Goal: Entertainment & Leisure: Consume media (video, audio)

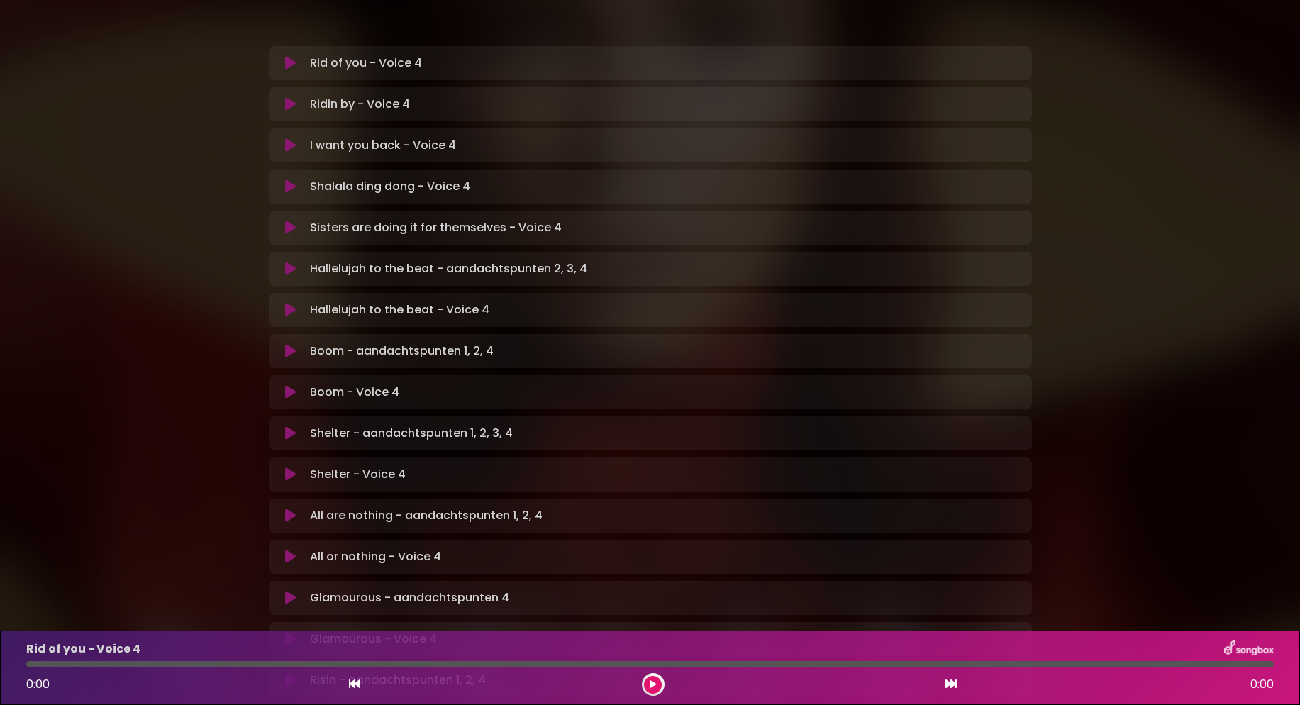
scroll to position [286, 0]
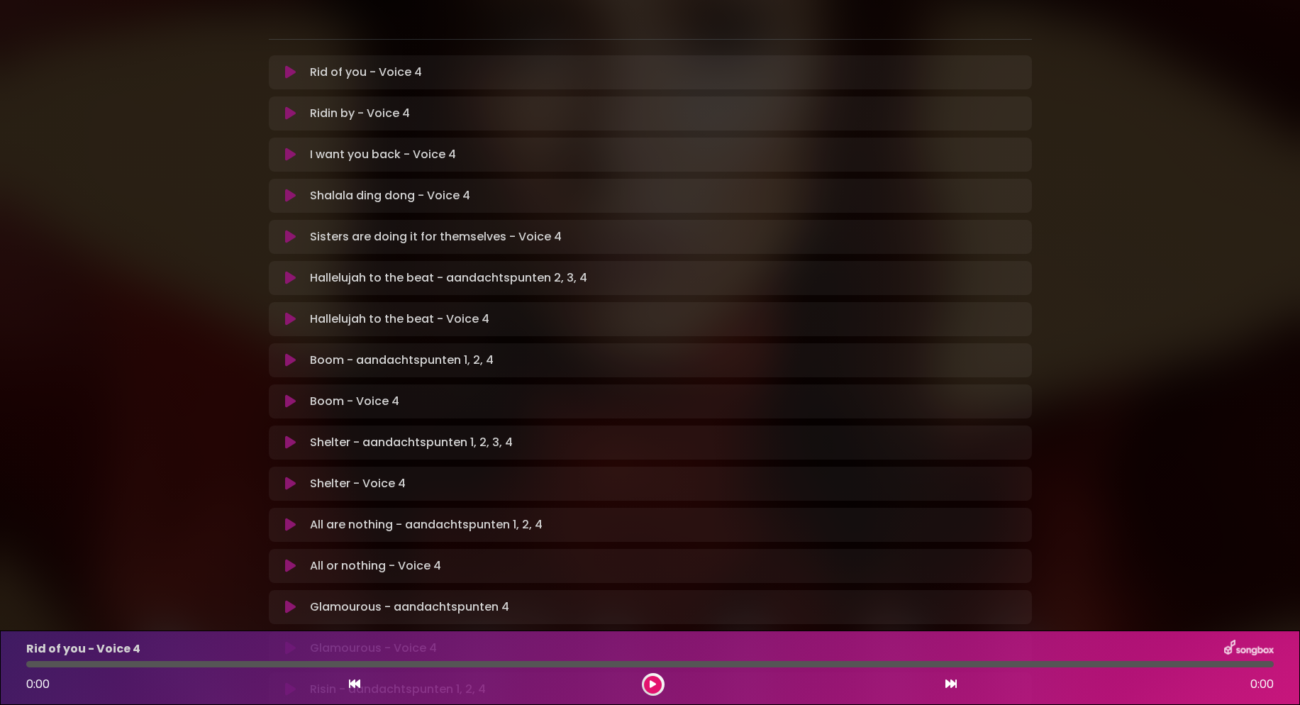
click at [288, 271] on icon at bounding box center [290, 278] width 11 height 14
click at [650, 683] on icon at bounding box center [652, 684] width 6 height 9
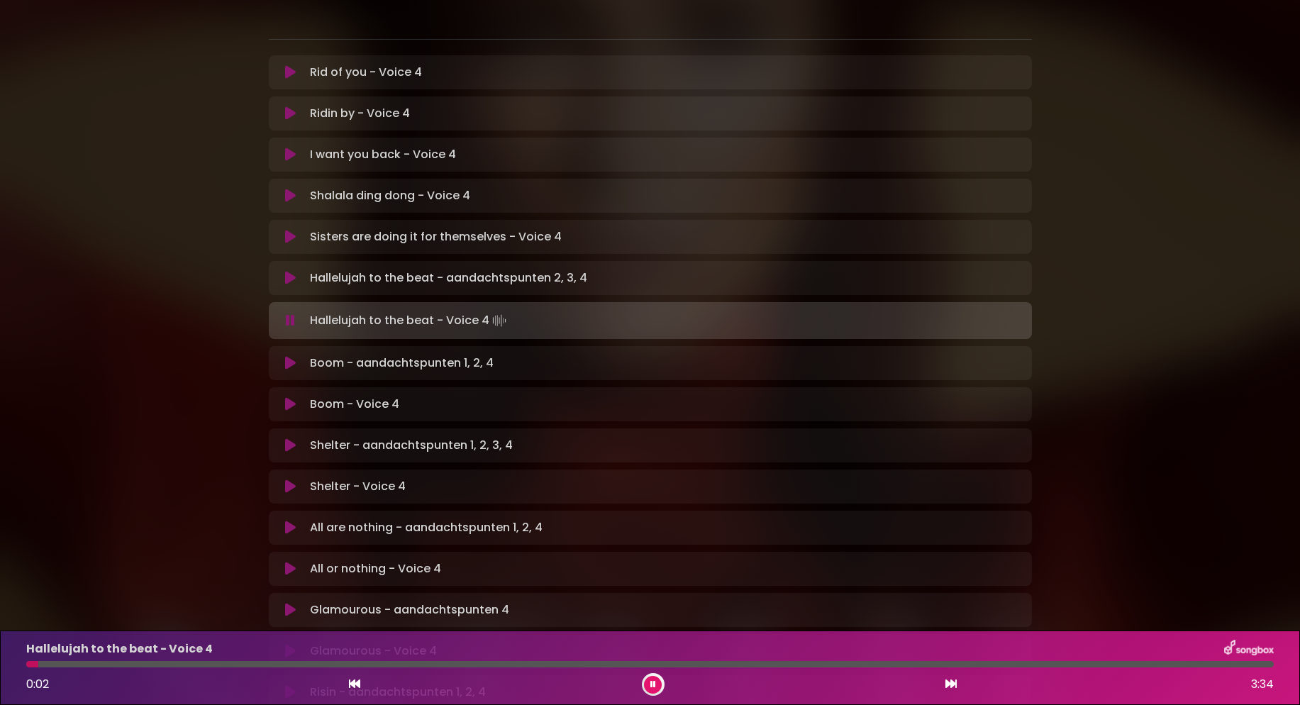
click at [289, 313] on icon at bounding box center [290, 320] width 9 height 14
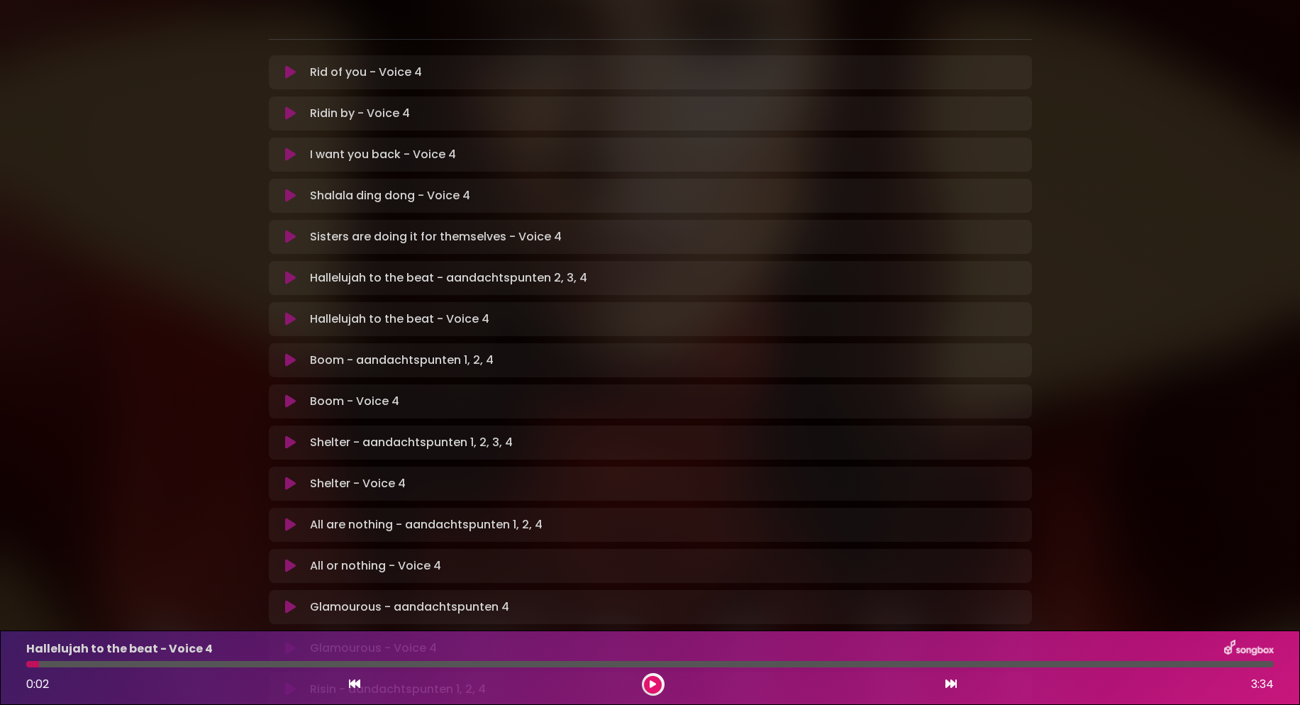
click at [289, 353] on icon at bounding box center [290, 360] width 11 height 14
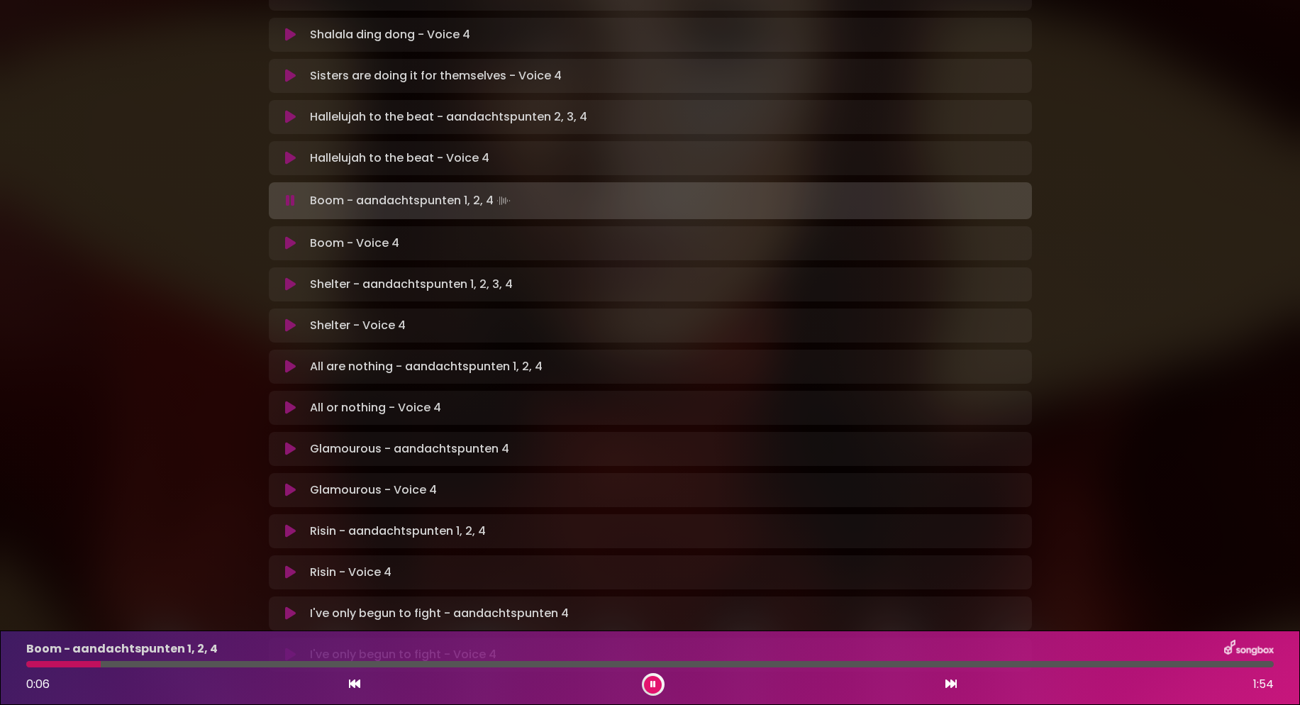
scroll to position [420, 0]
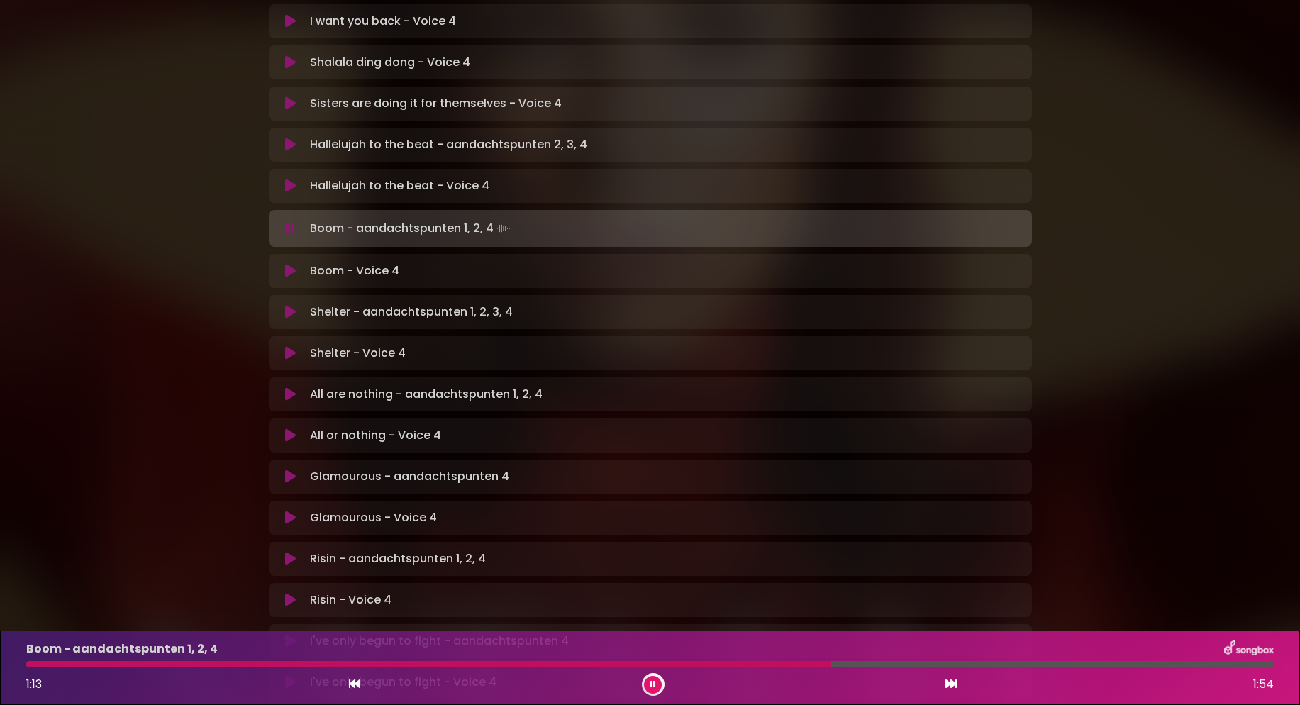
click at [353, 686] on icon at bounding box center [354, 683] width 11 height 11
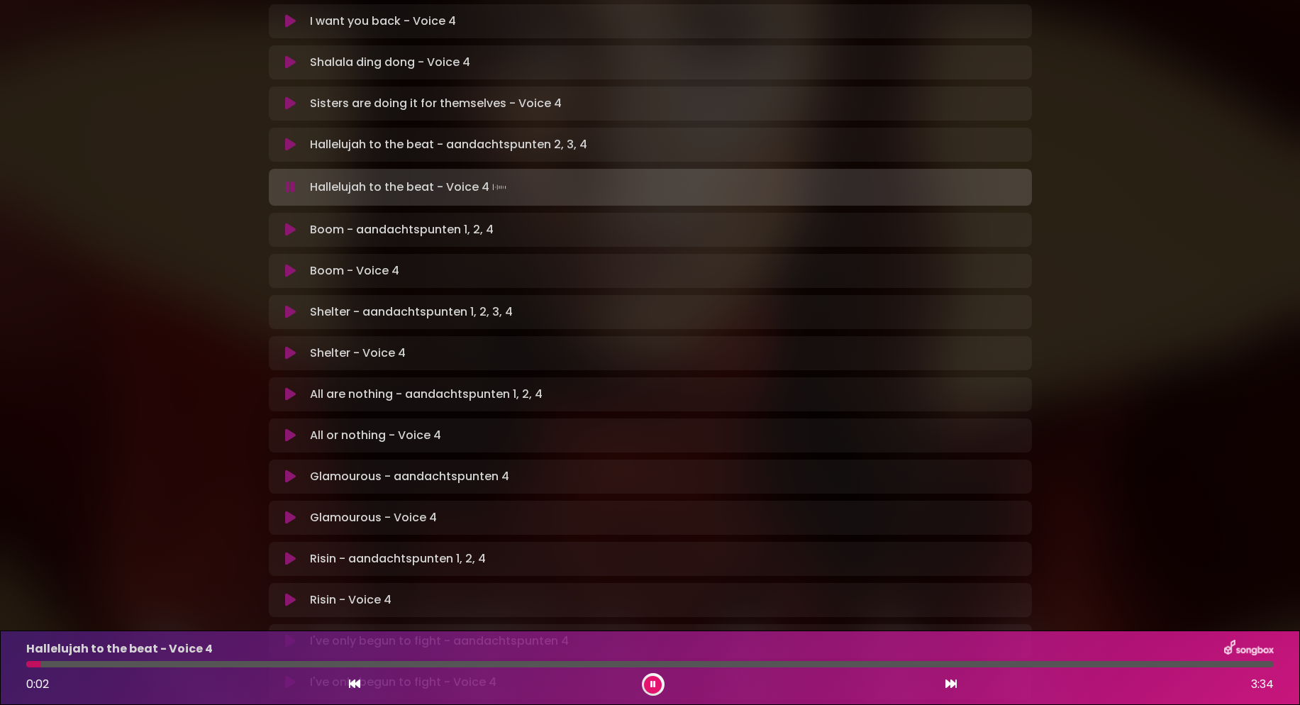
click at [291, 223] on icon at bounding box center [290, 230] width 11 height 14
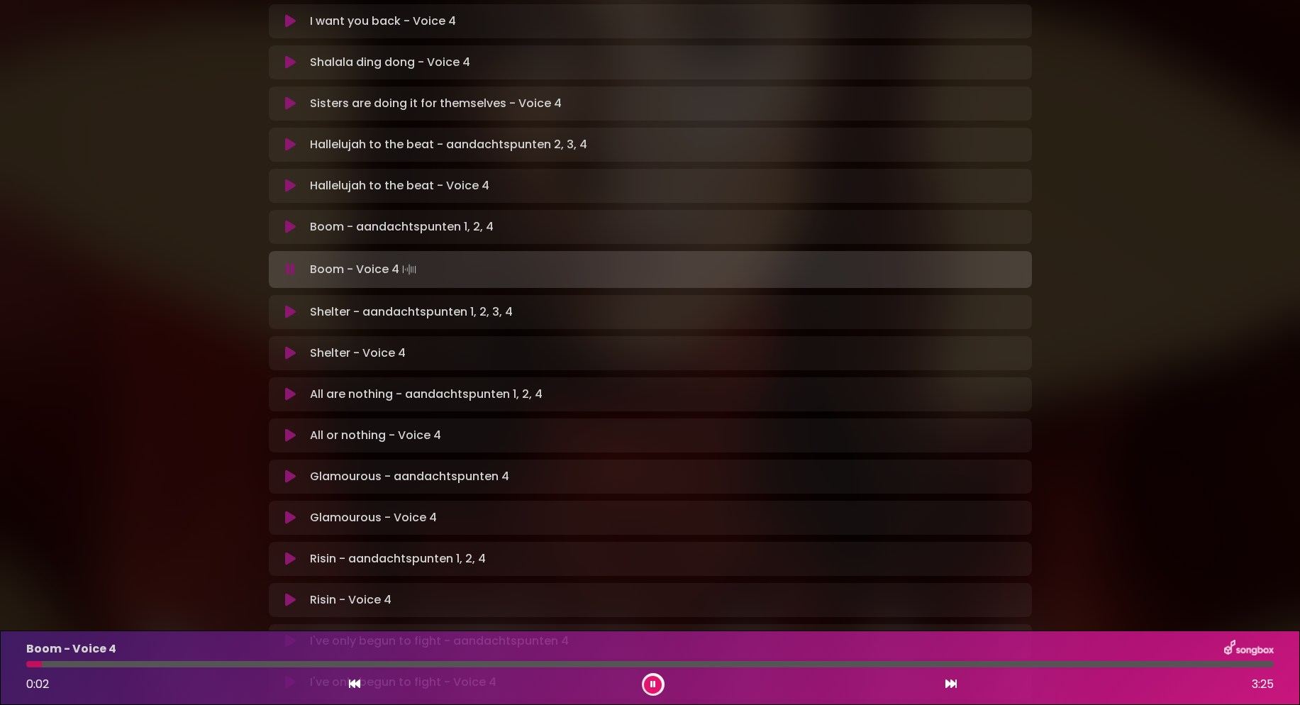
click at [290, 262] on icon at bounding box center [290, 269] width 9 height 14
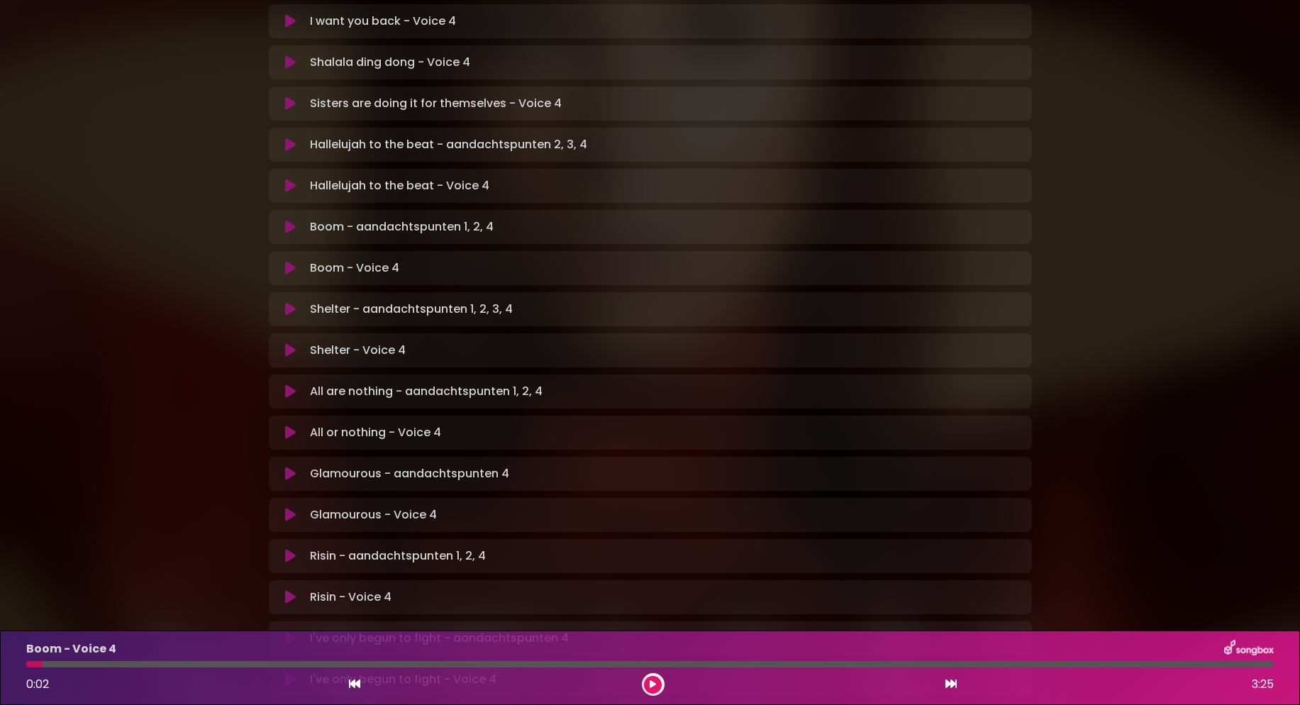
click at [288, 302] on icon at bounding box center [290, 309] width 11 height 14
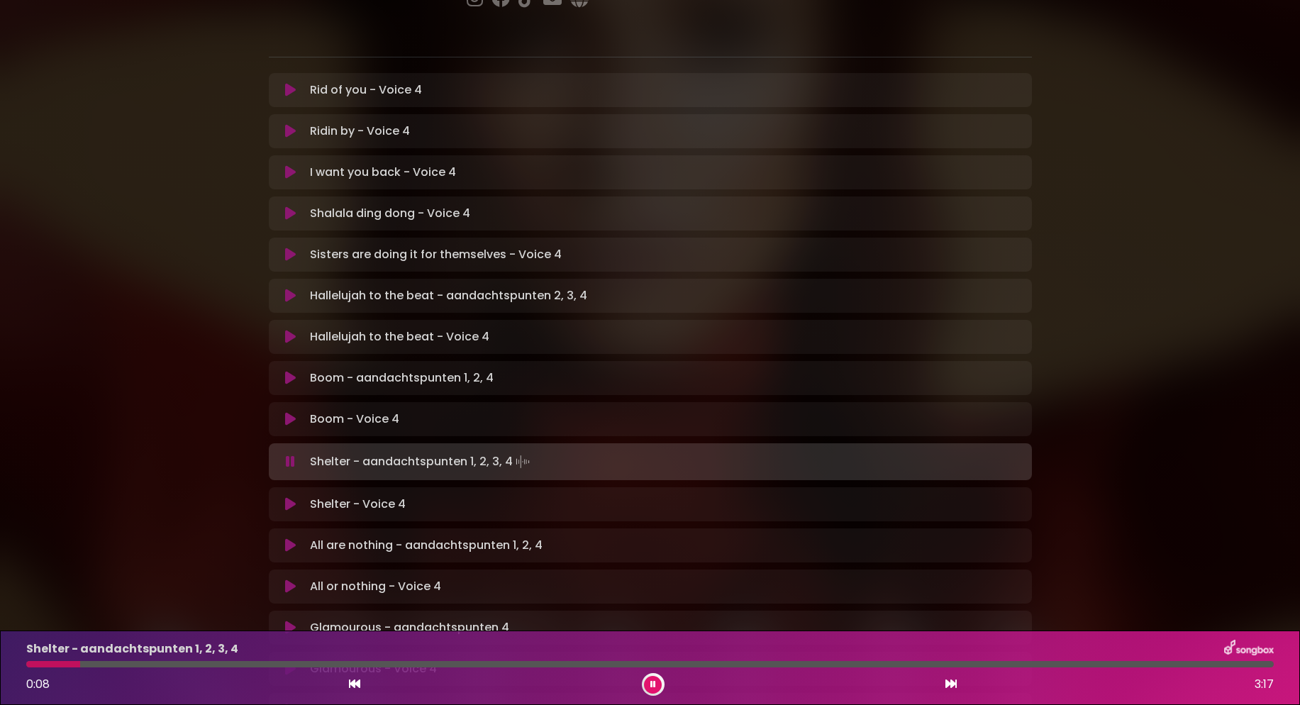
scroll to position [364, 0]
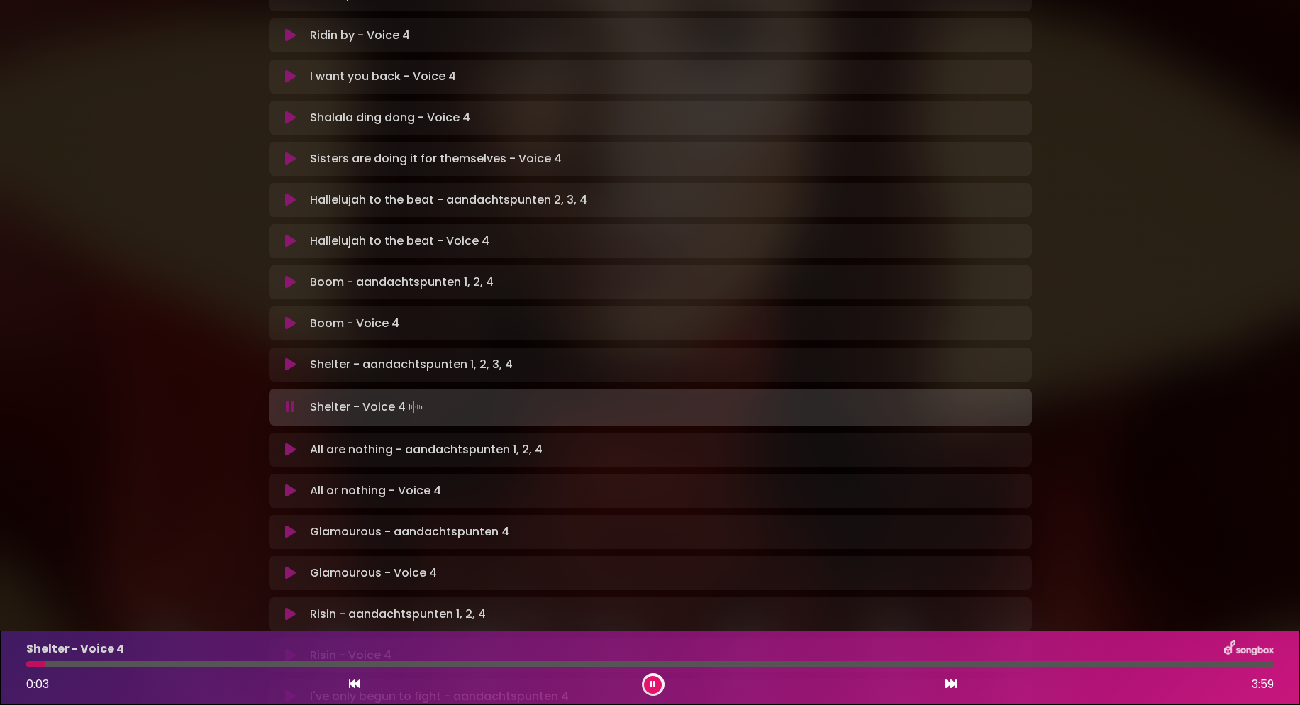
click at [288, 400] on icon at bounding box center [290, 407] width 9 height 14
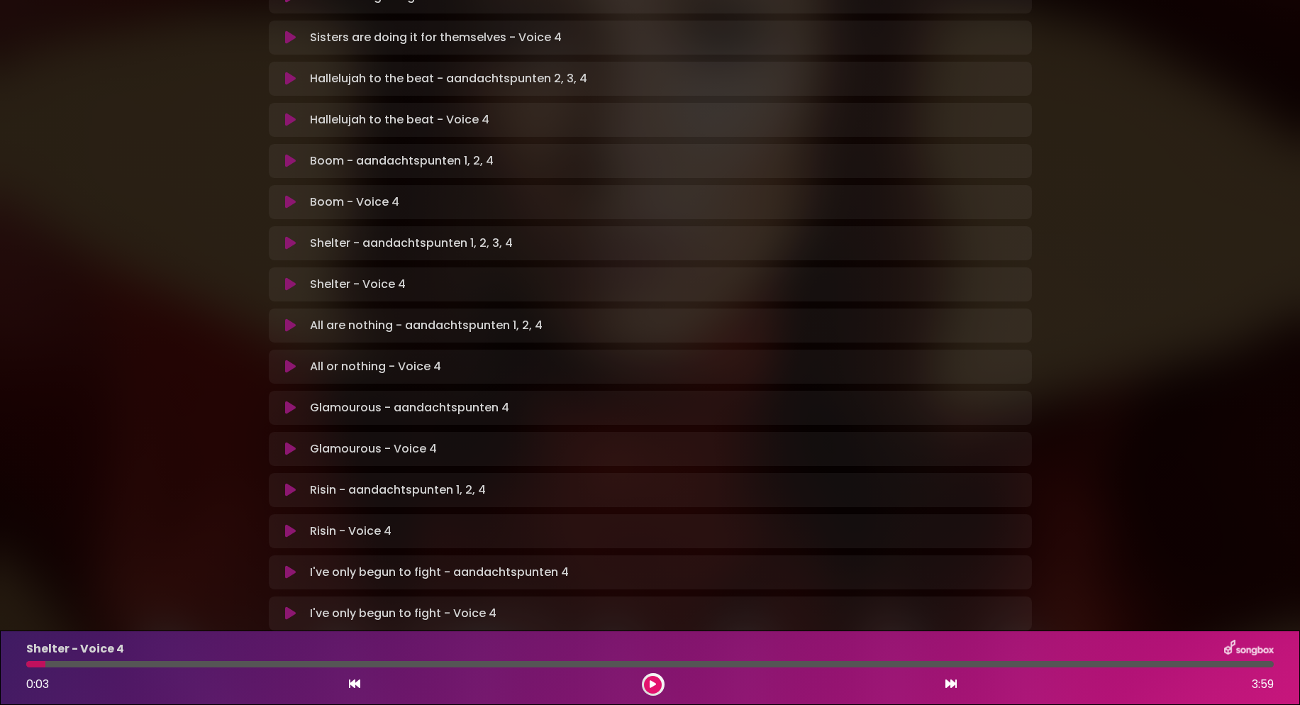
scroll to position [457, 0]
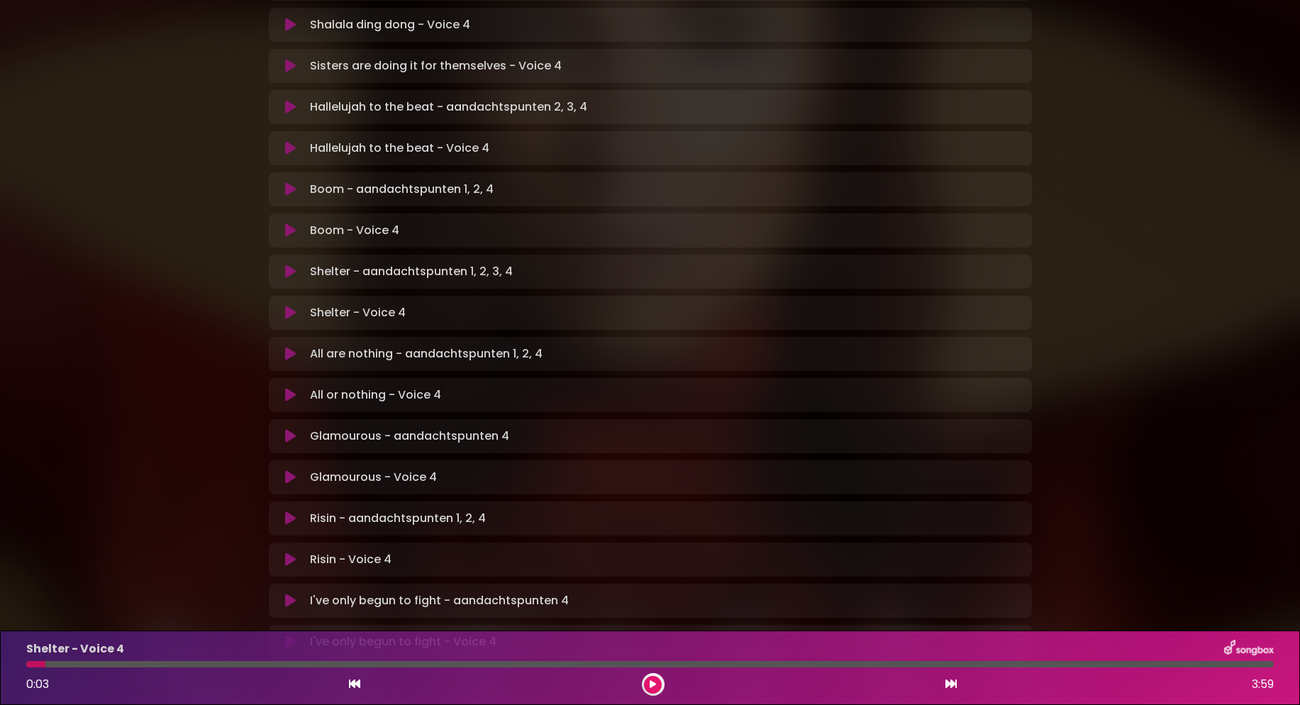
click at [288, 347] on icon at bounding box center [290, 354] width 11 height 14
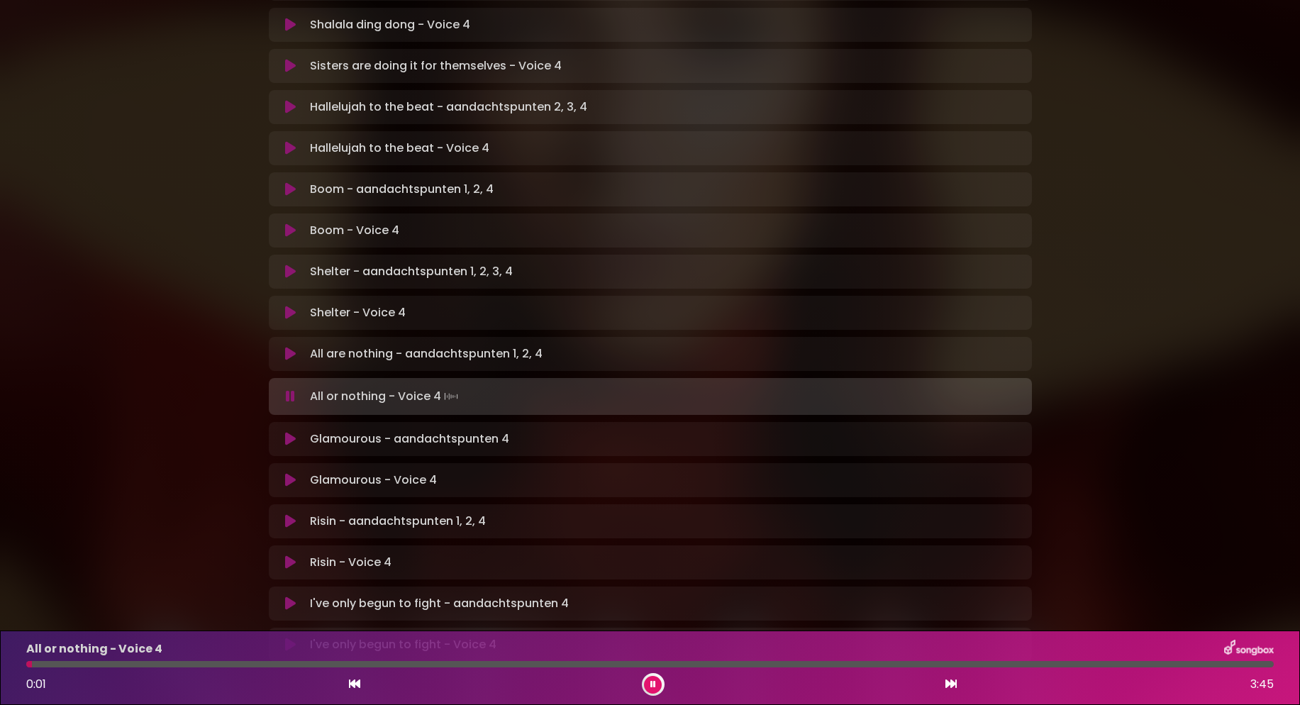
click at [286, 389] on icon at bounding box center [290, 396] width 9 height 14
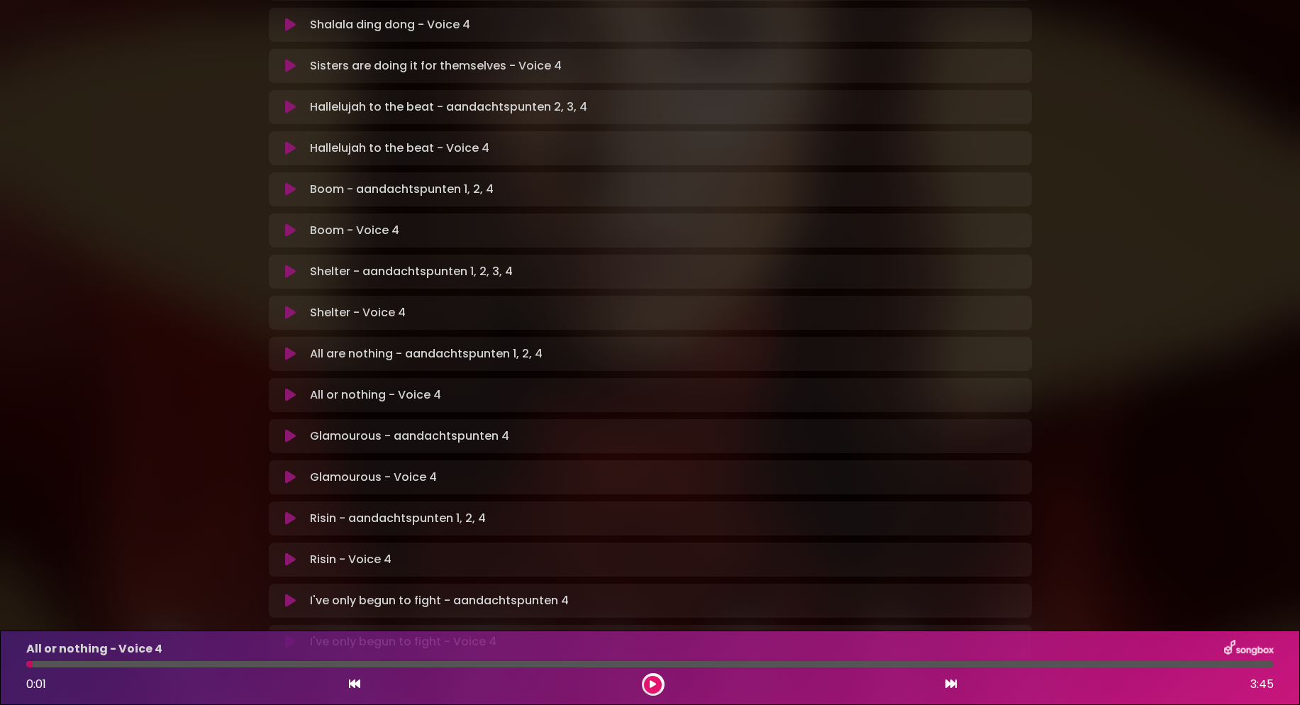
click at [291, 429] on icon at bounding box center [290, 436] width 11 height 14
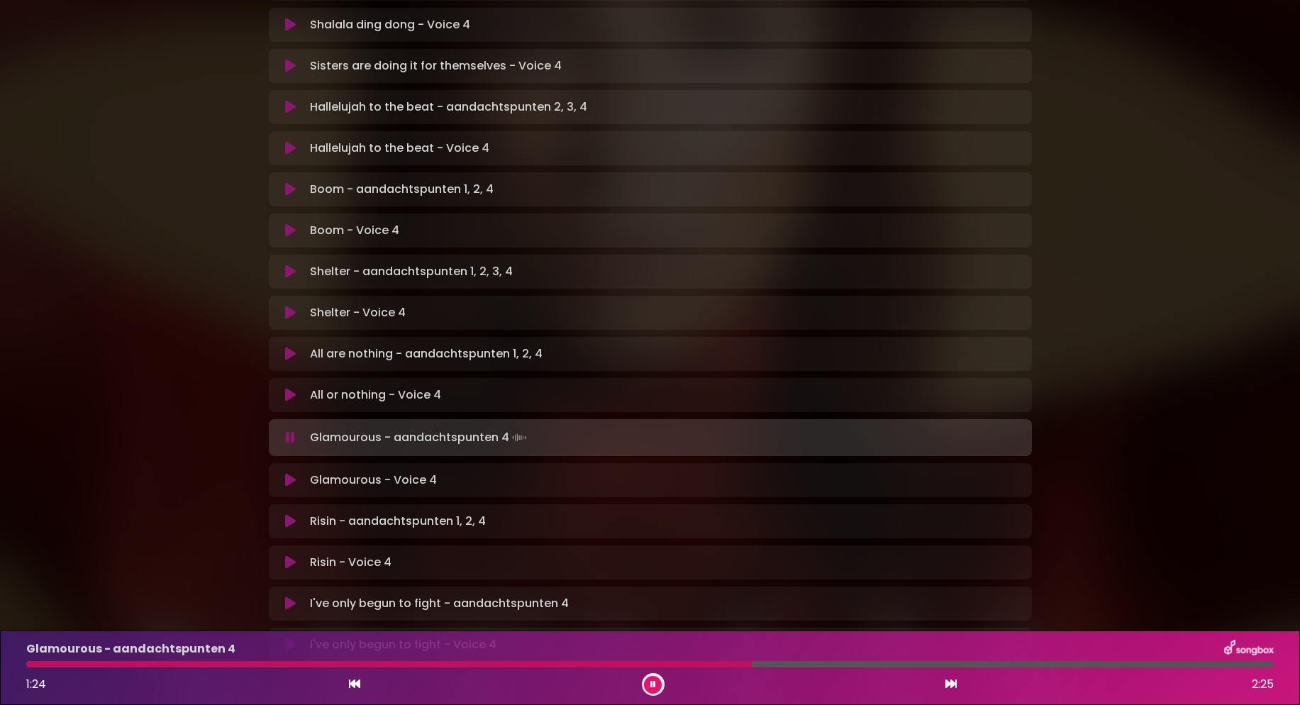
click at [601, 662] on div at bounding box center [388, 664] width 725 height 6
click at [547, 665] on div at bounding box center [331, 664] width 610 height 6
click at [489, 666] on div at bounding box center [305, 664] width 559 height 6
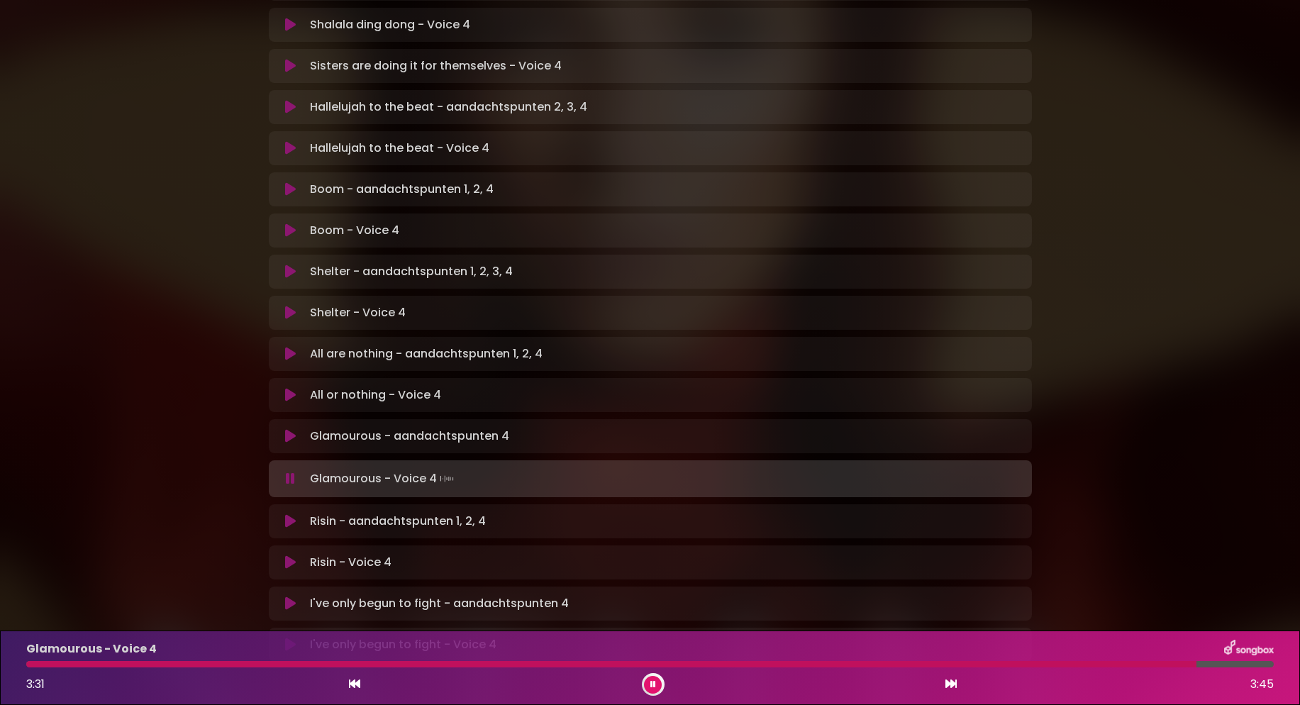
click at [288, 472] on icon at bounding box center [290, 479] width 9 height 14
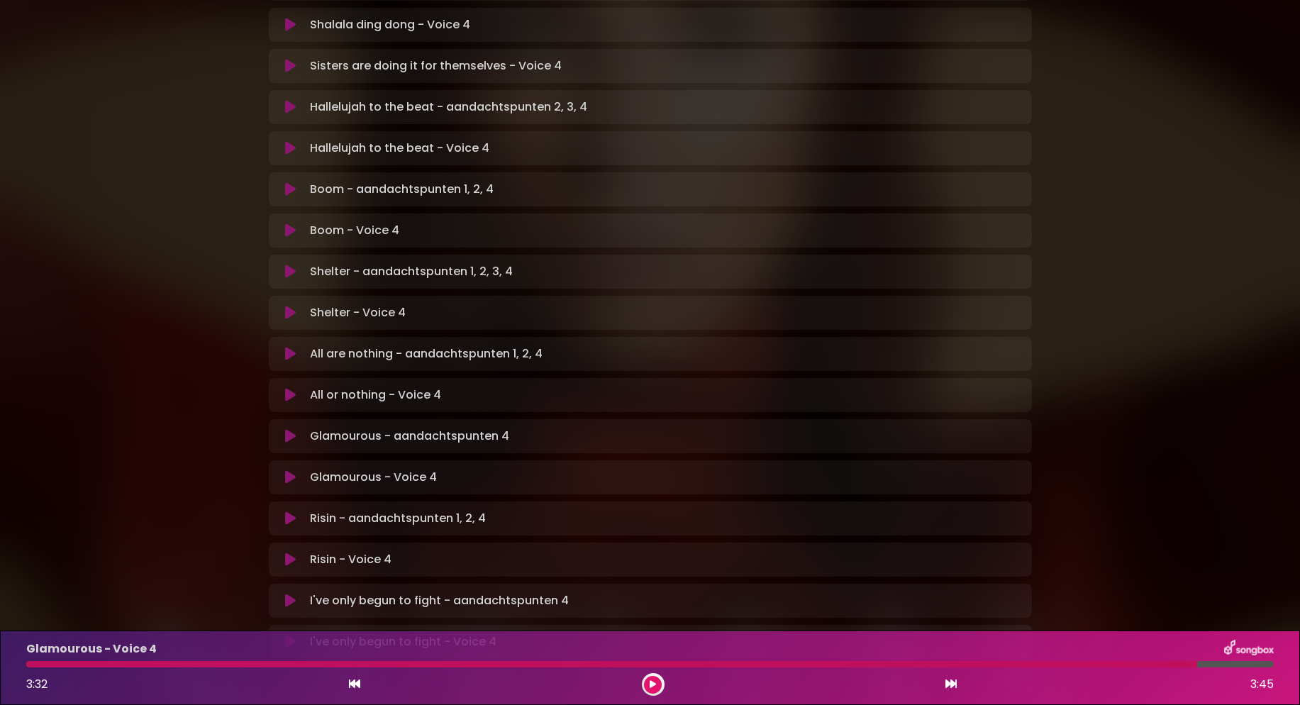
click at [291, 593] on icon at bounding box center [290, 600] width 11 height 14
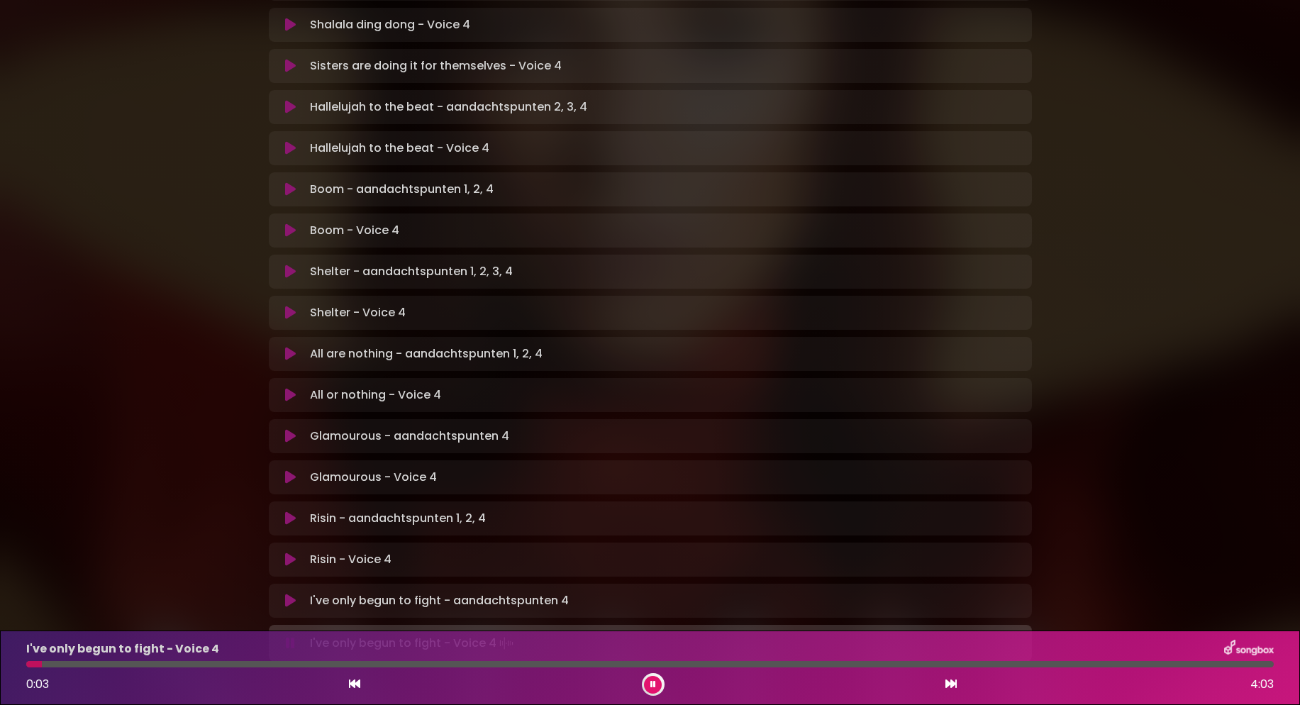
click at [289, 552] on icon at bounding box center [290, 559] width 11 height 14
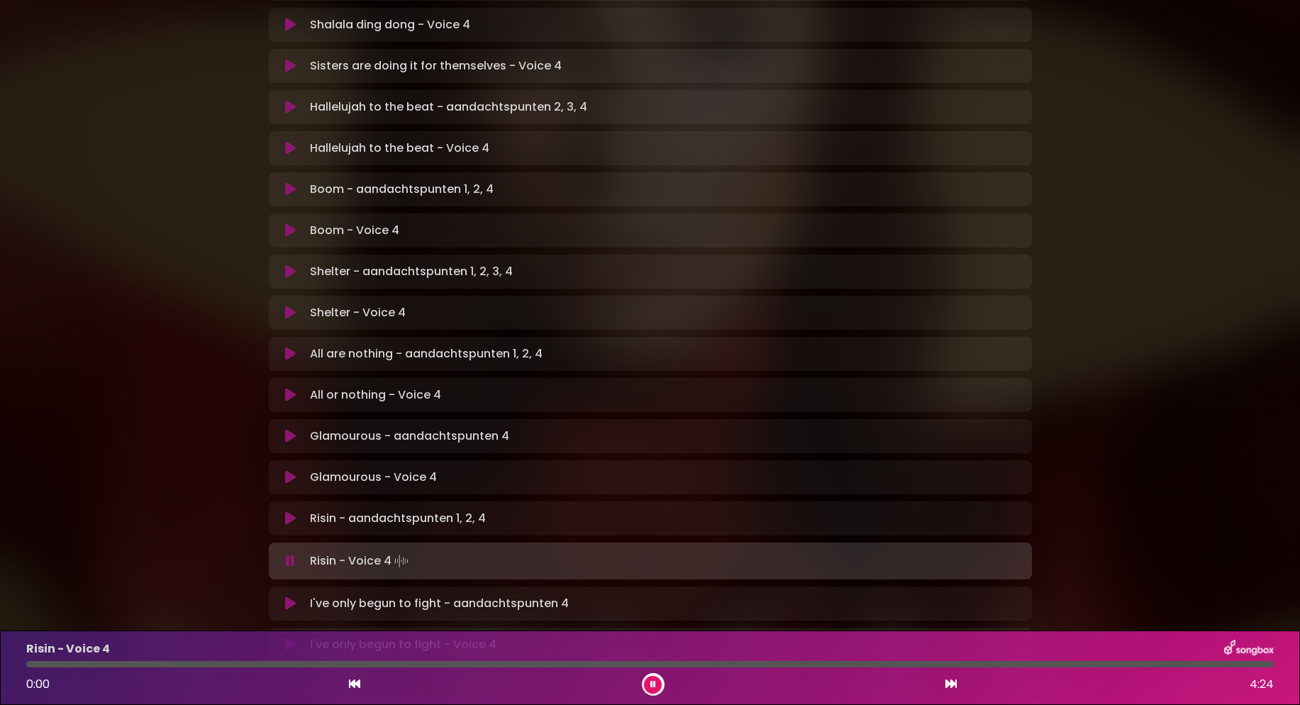
click at [289, 511] on icon at bounding box center [290, 518] width 11 height 14
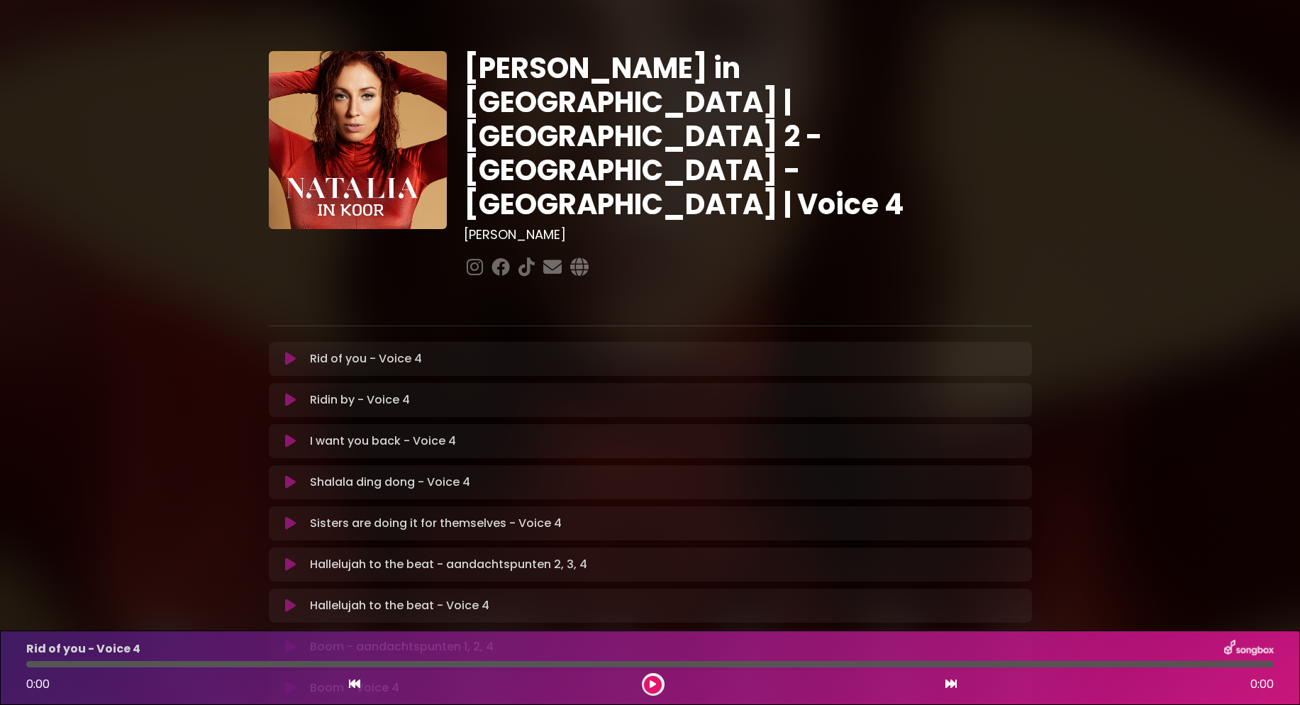
click at [294, 352] on icon at bounding box center [290, 359] width 11 height 14
click at [289, 352] on icon at bounding box center [290, 359] width 11 height 14
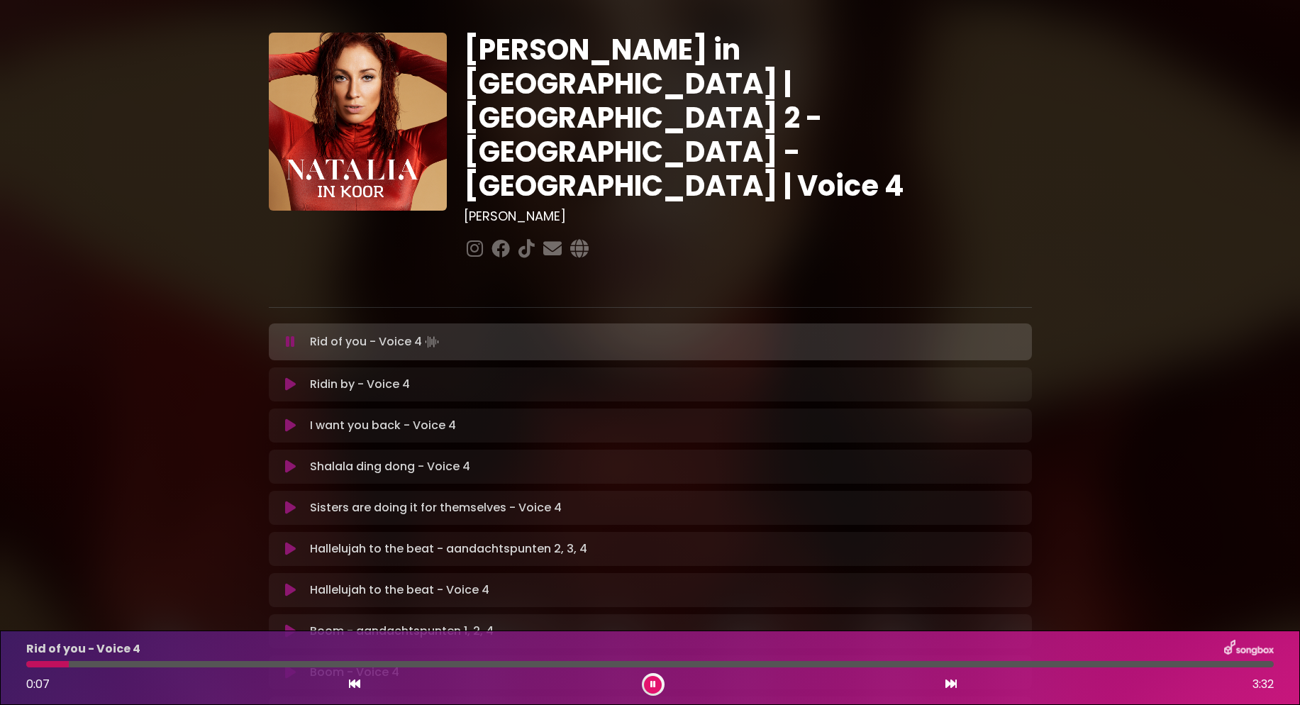
scroll to position [104, 0]
